Goal: Navigation & Orientation: Find specific page/section

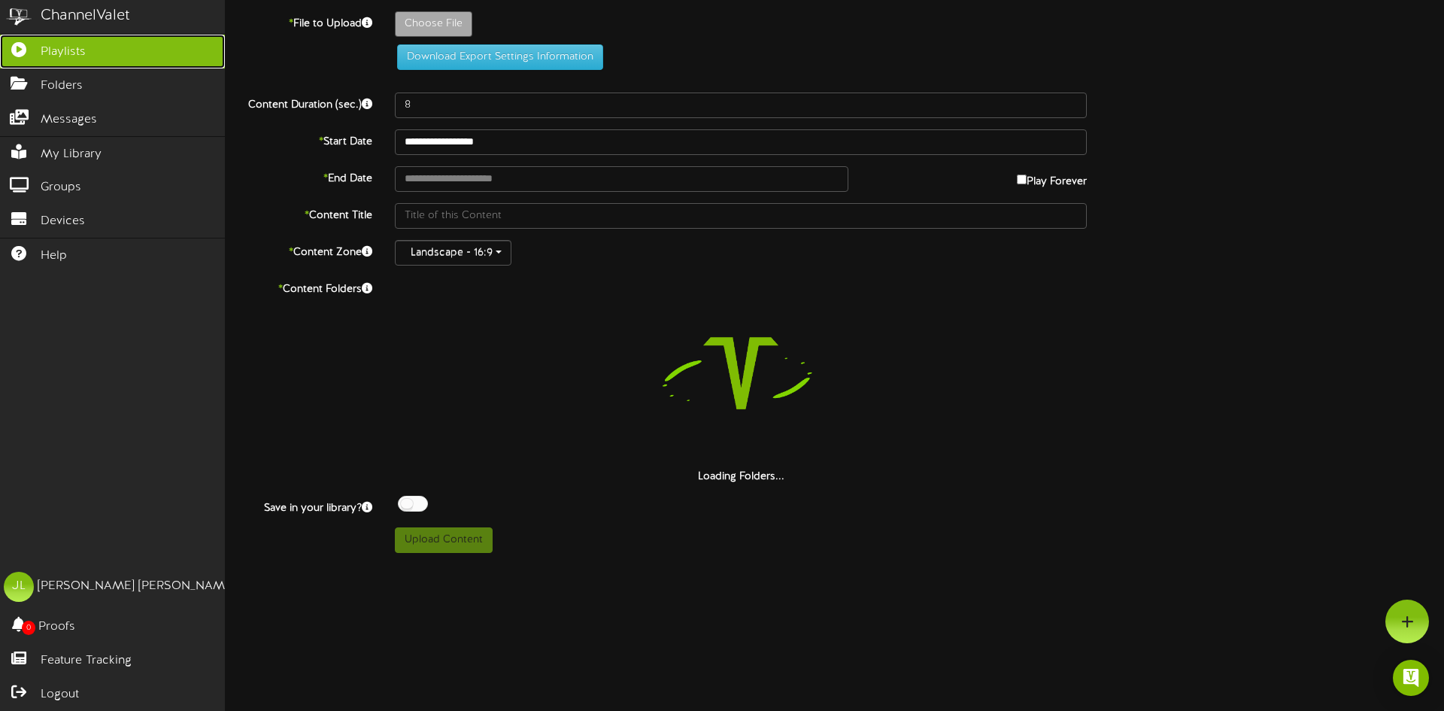
click at [89, 62] on link "Playlists" at bounding box center [112, 52] width 225 height 34
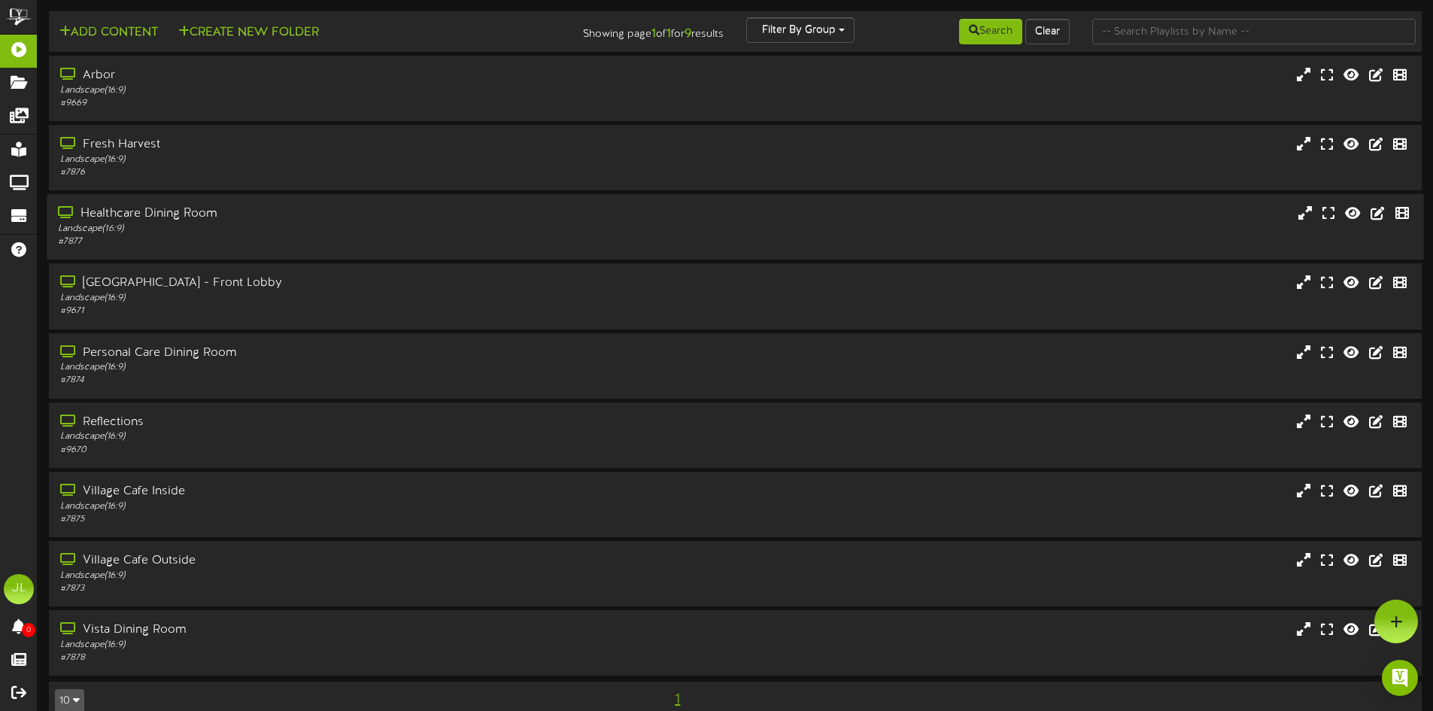
click at [145, 236] on div "# 7877" at bounding box center [333, 241] width 551 height 13
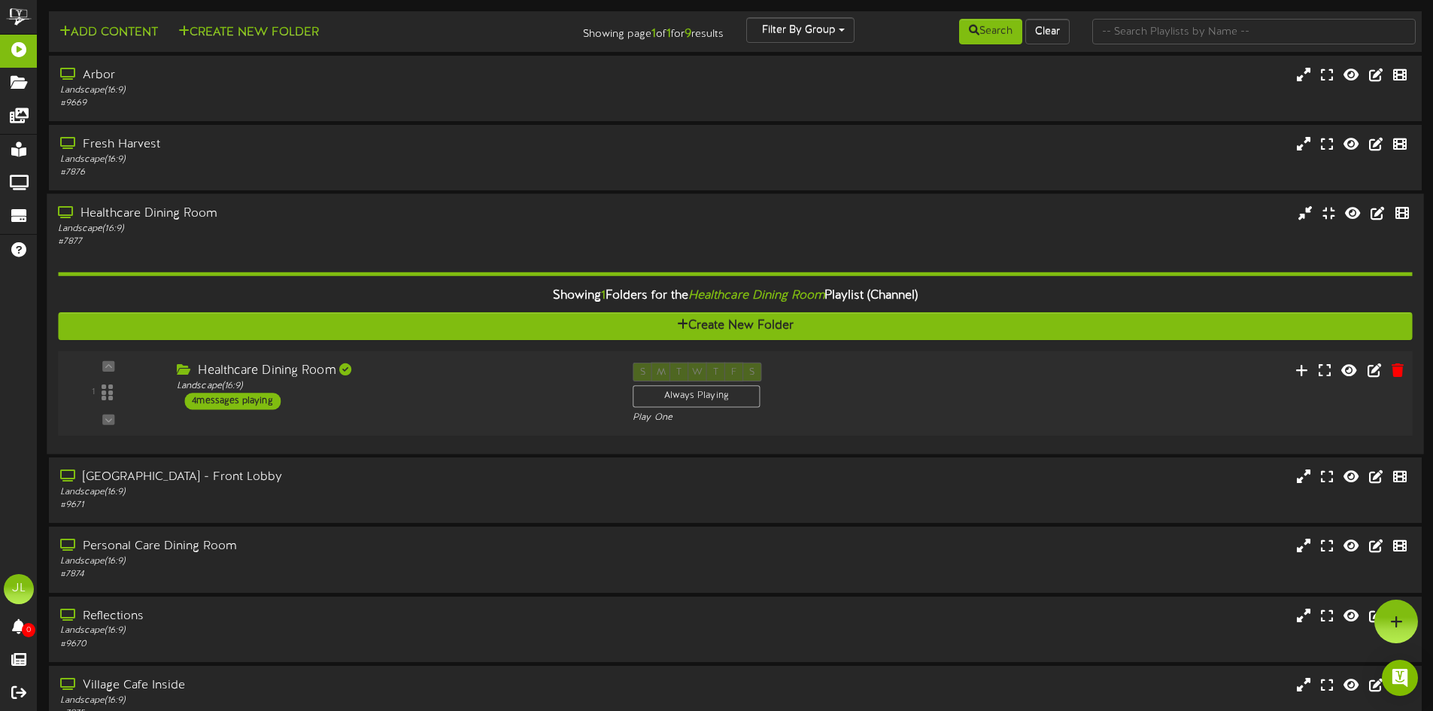
click at [242, 393] on div "4 messages playing" at bounding box center [232, 401] width 96 height 17
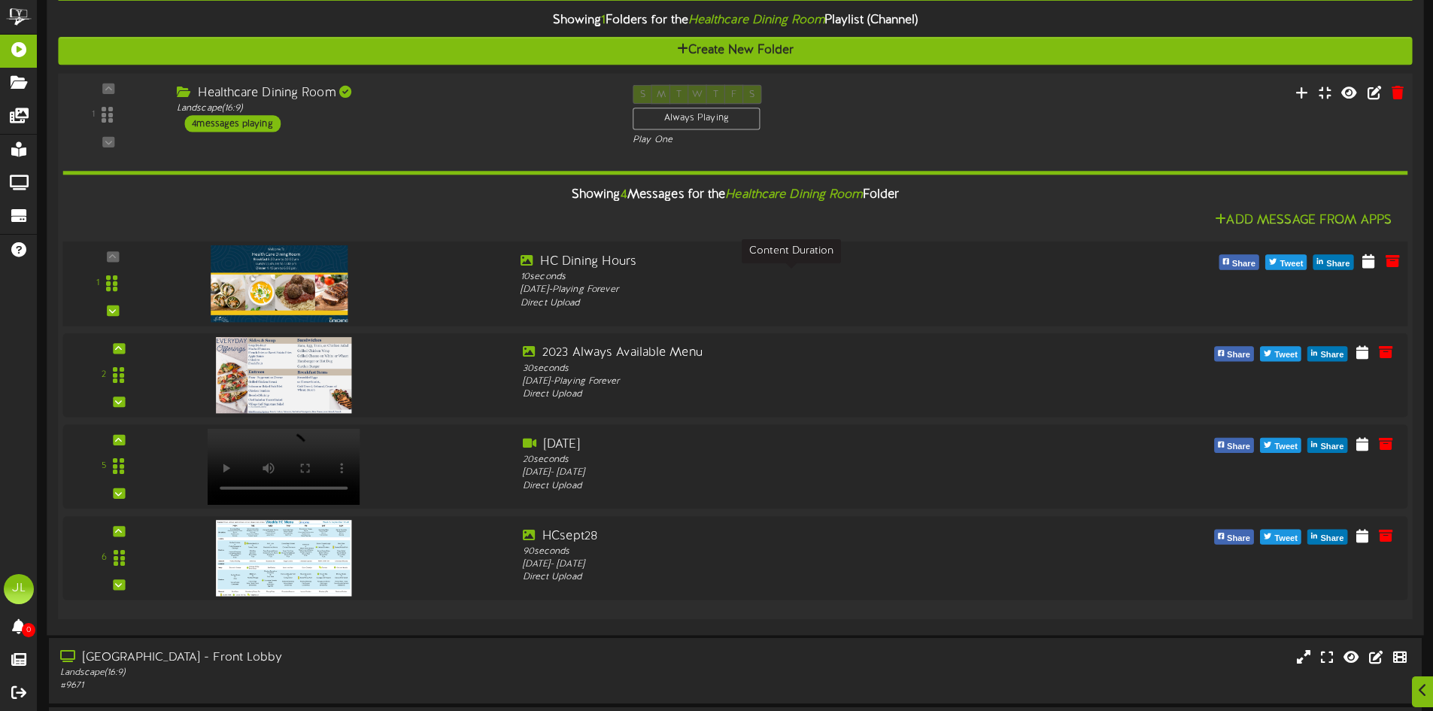
scroll to position [301, 0]
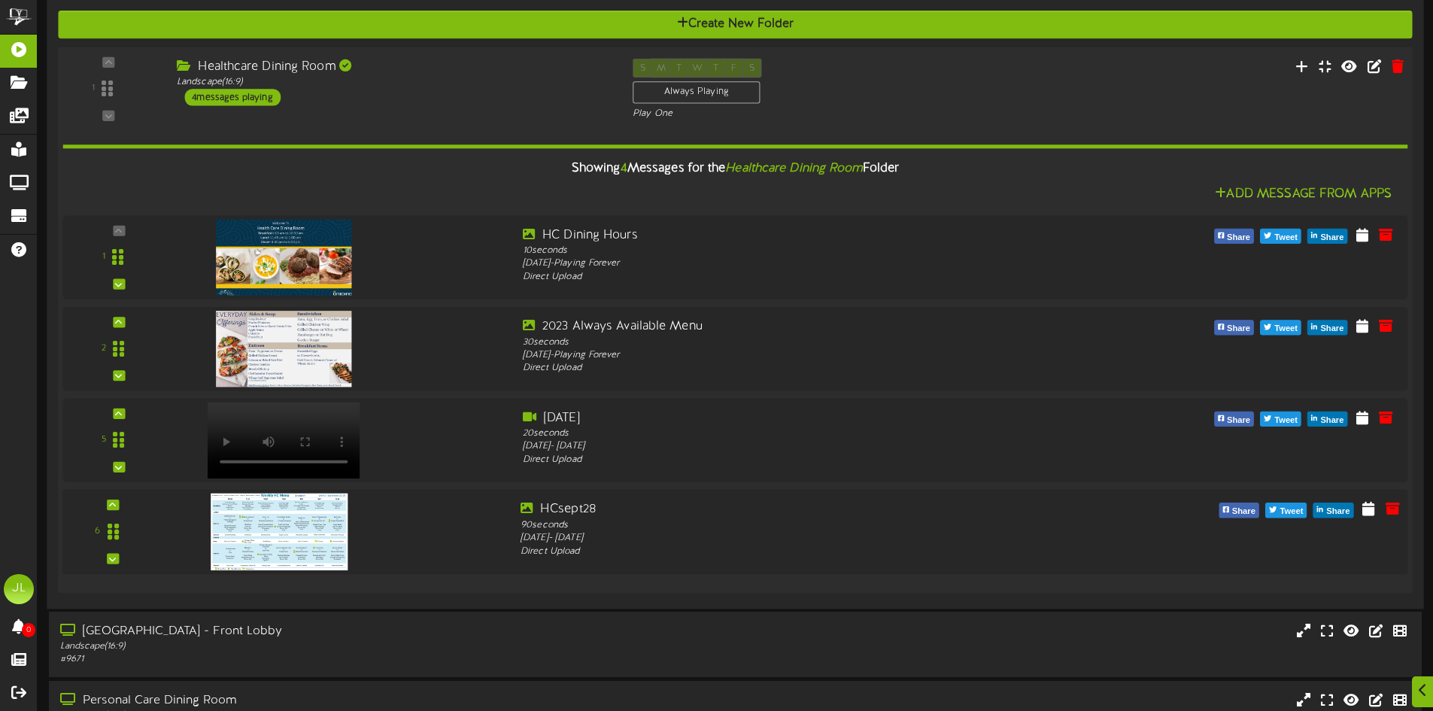
click at [319, 518] on img at bounding box center [279, 532] width 137 height 77
